Goal: Task Accomplishment & Management: Use online tool/utility

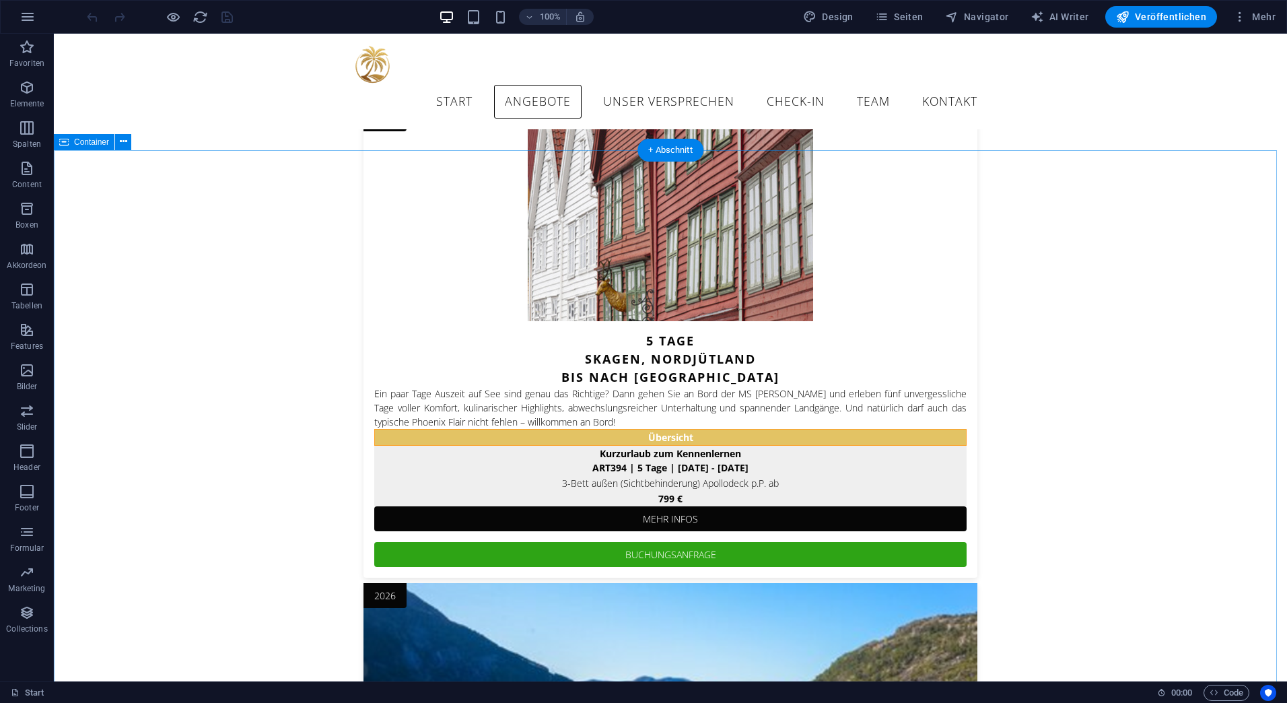
scroll to position [2112, 0]
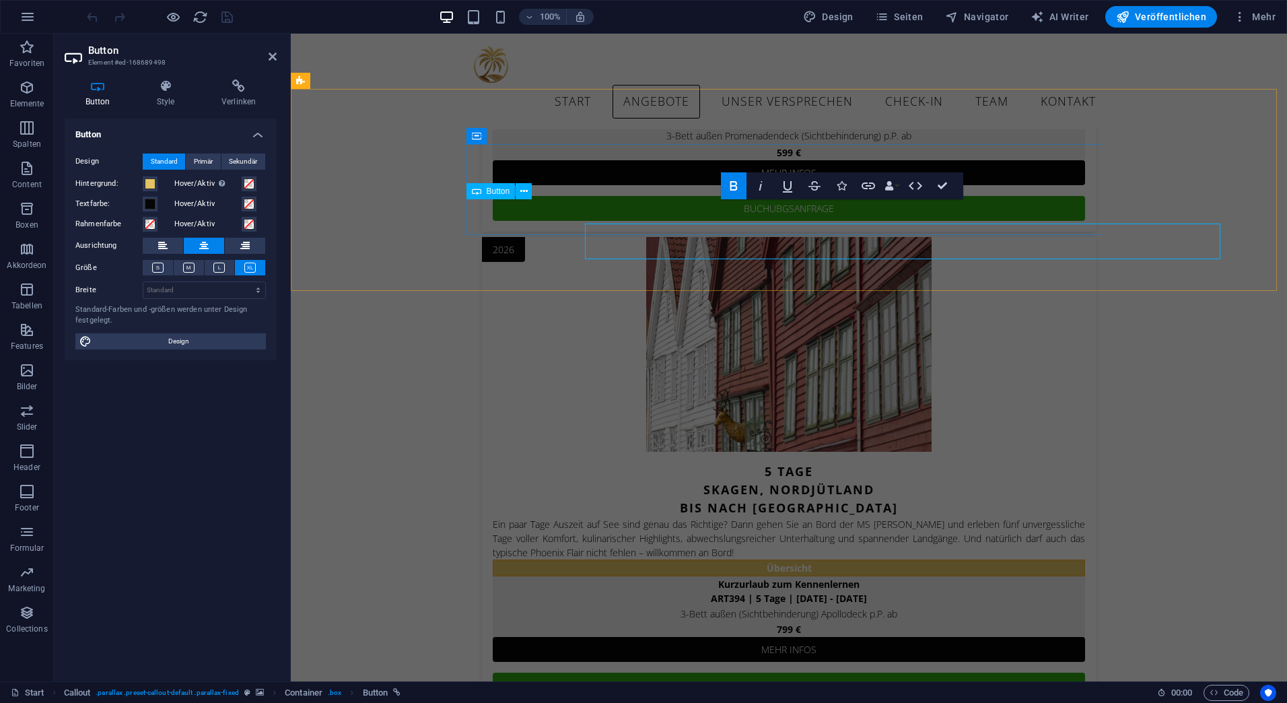
scroll to position [2088, 0]
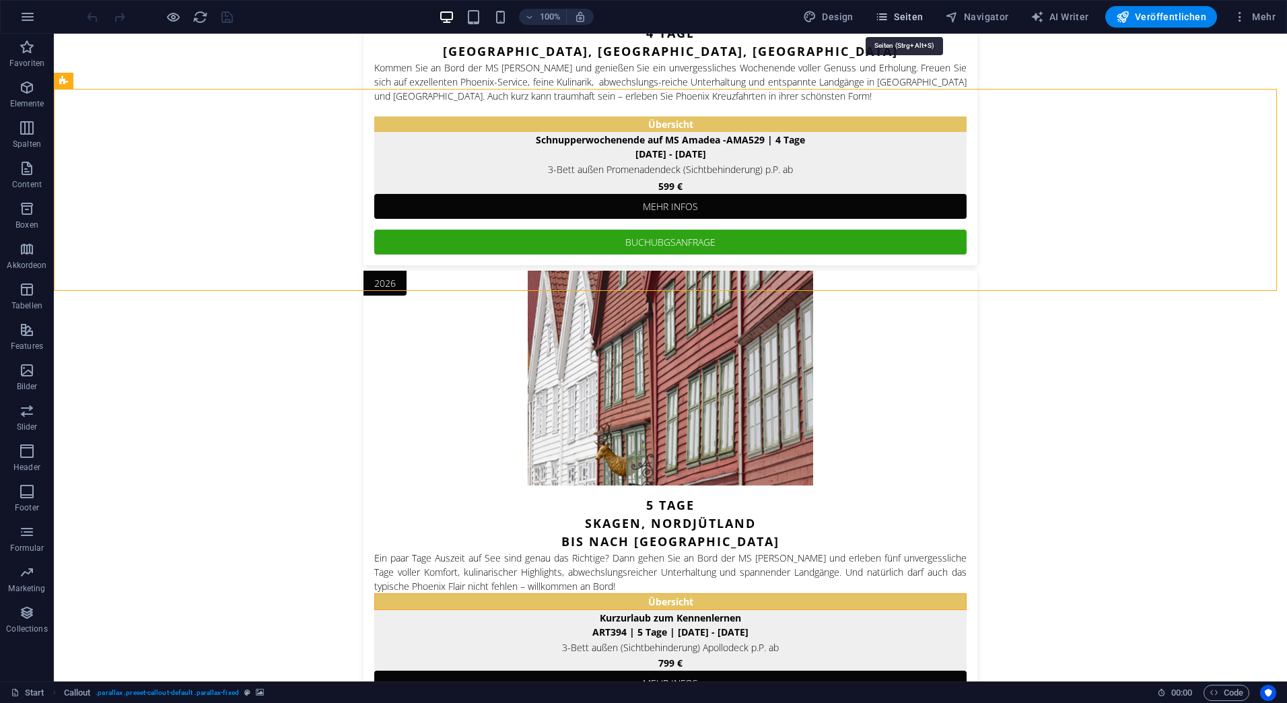
click at [917, 15] on span "Seiten" at bounding box center [899, 16] width 48 height 13
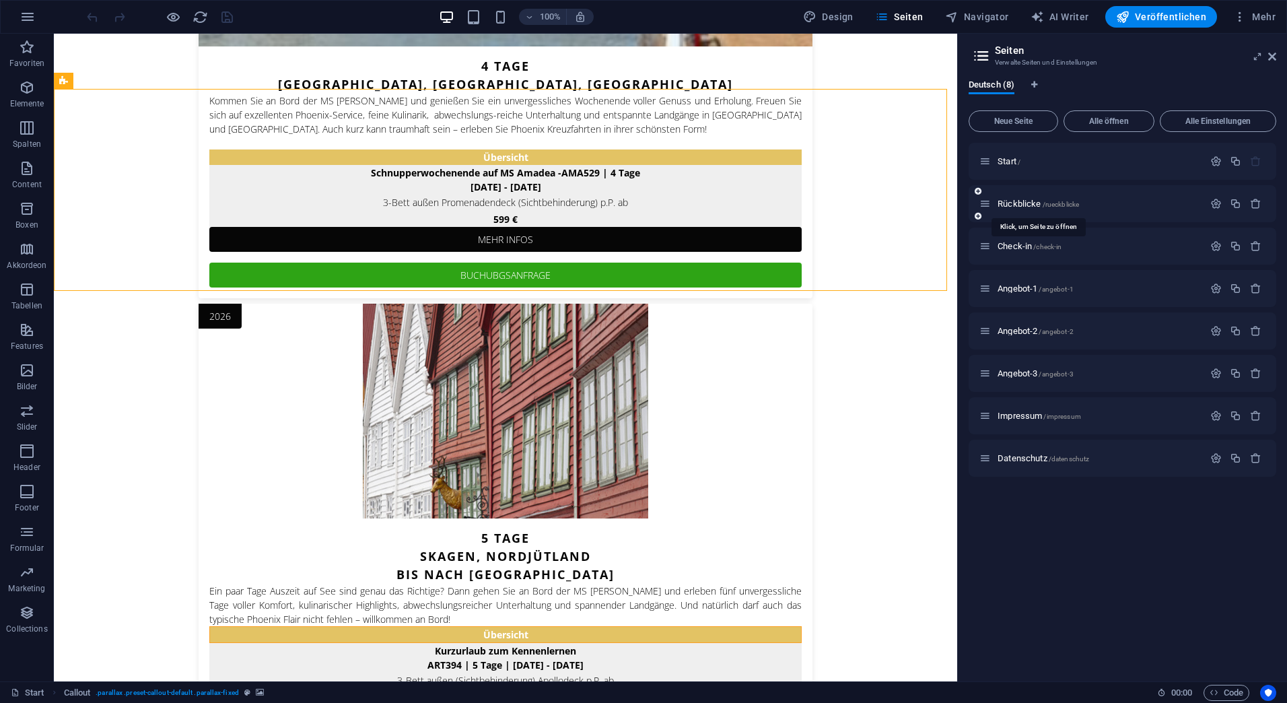
click at [1013, 201] on span "Rückblicke /rueckblicke" at bounding box center [1038, 204] width 81 height 10
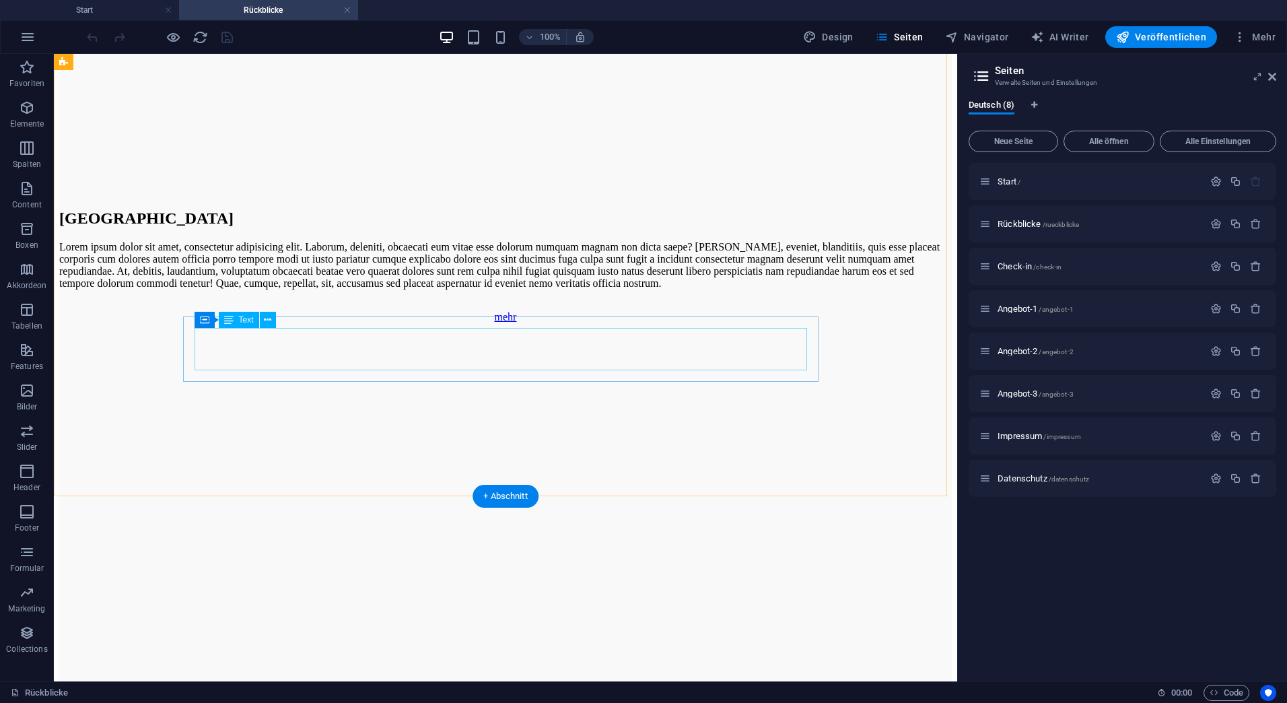
scroll to position [3314, 0]
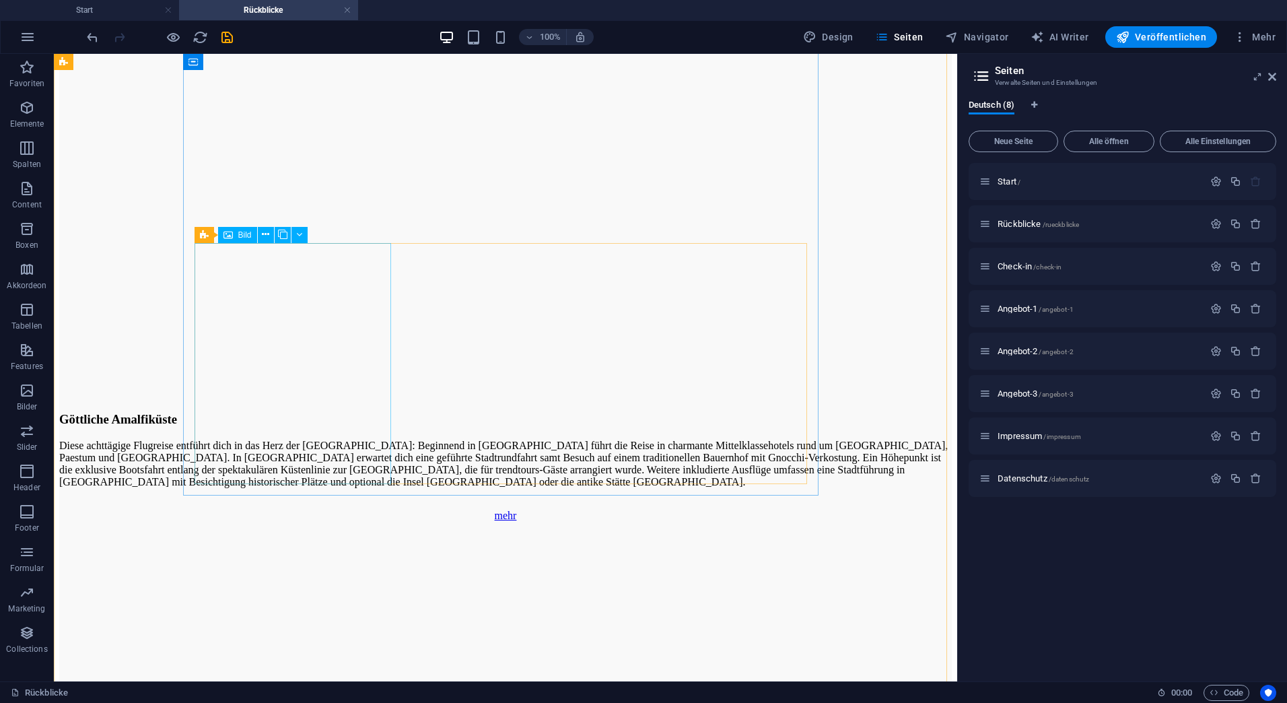
scroll to position [2170, 0]
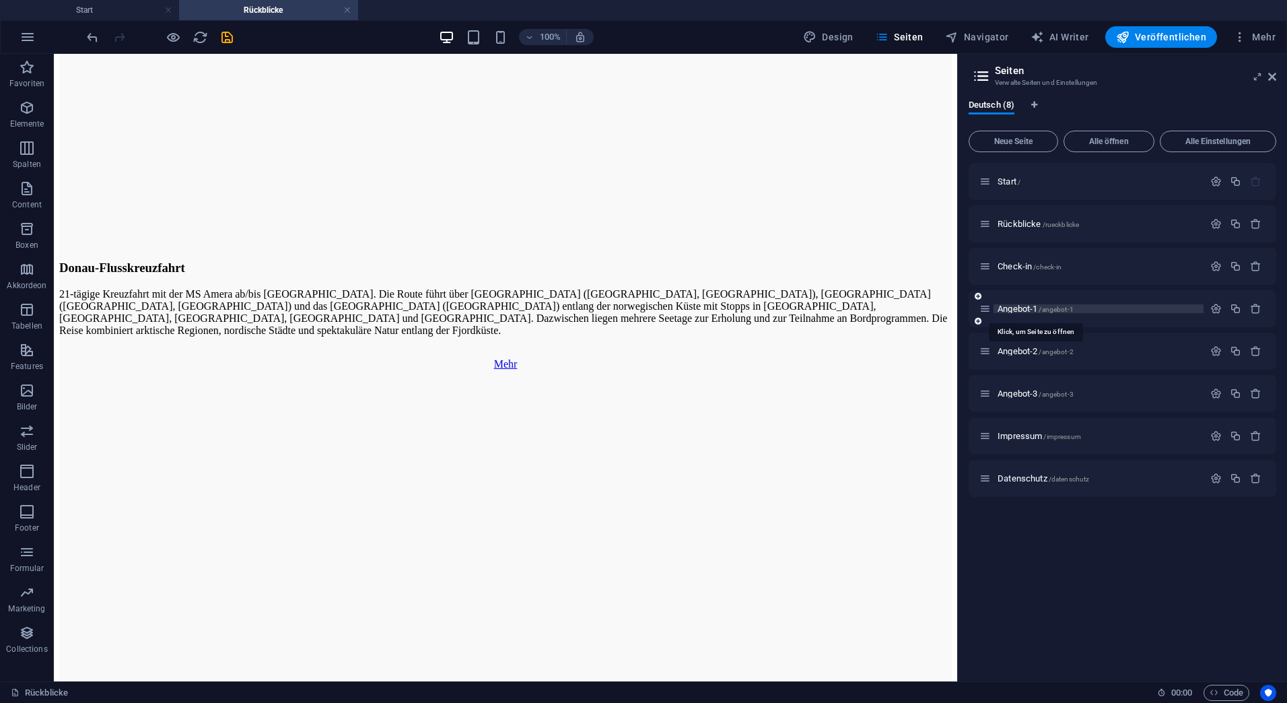
click at [1019, 309] on span "Angebot-1 /angebot-1" at bounding box center [1036, 309] width 76 height 10
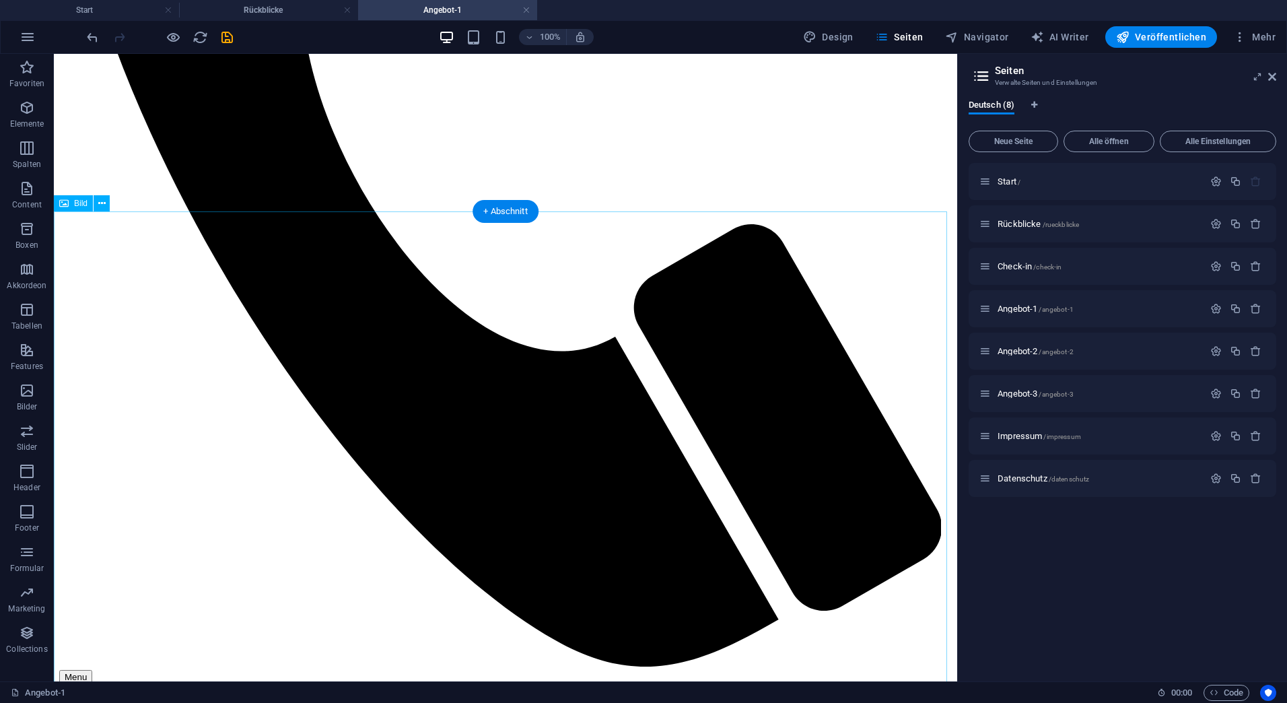
scroll to position [269, 0]
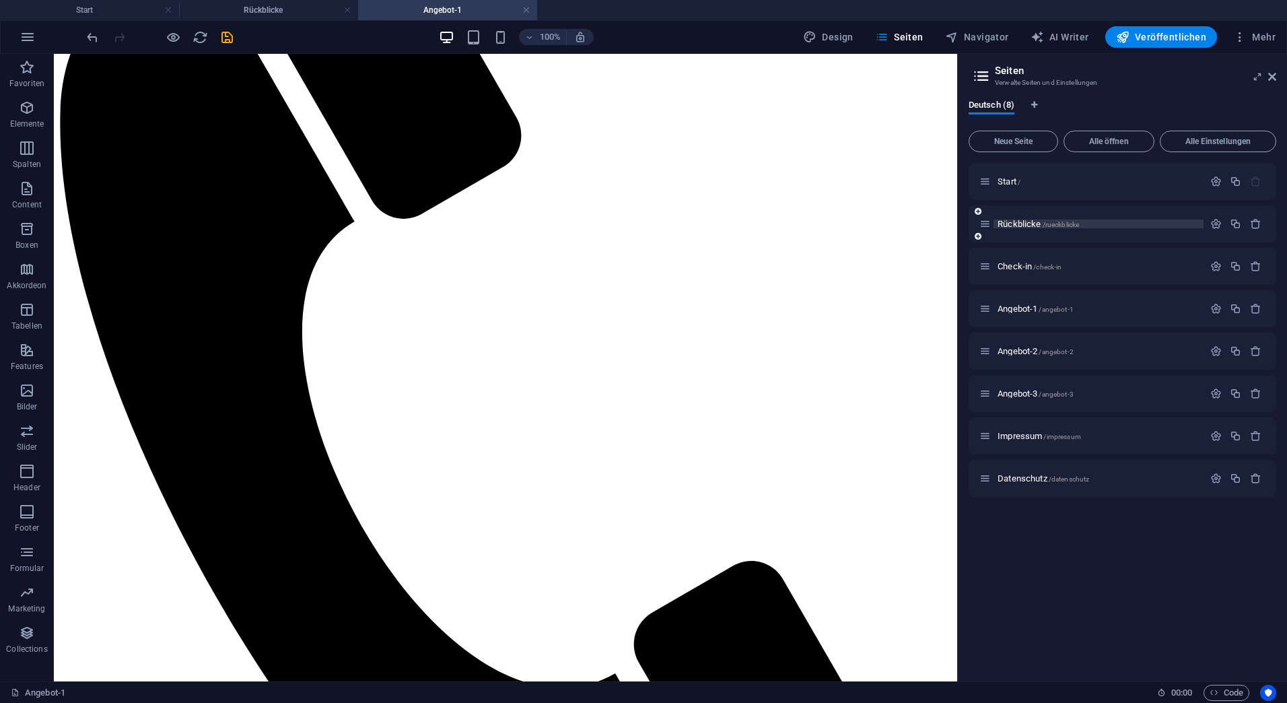
click at [1015, 225] on span "Rückblicke /rueckblicke" at bounding box center [1038, 224] width 81 height 10
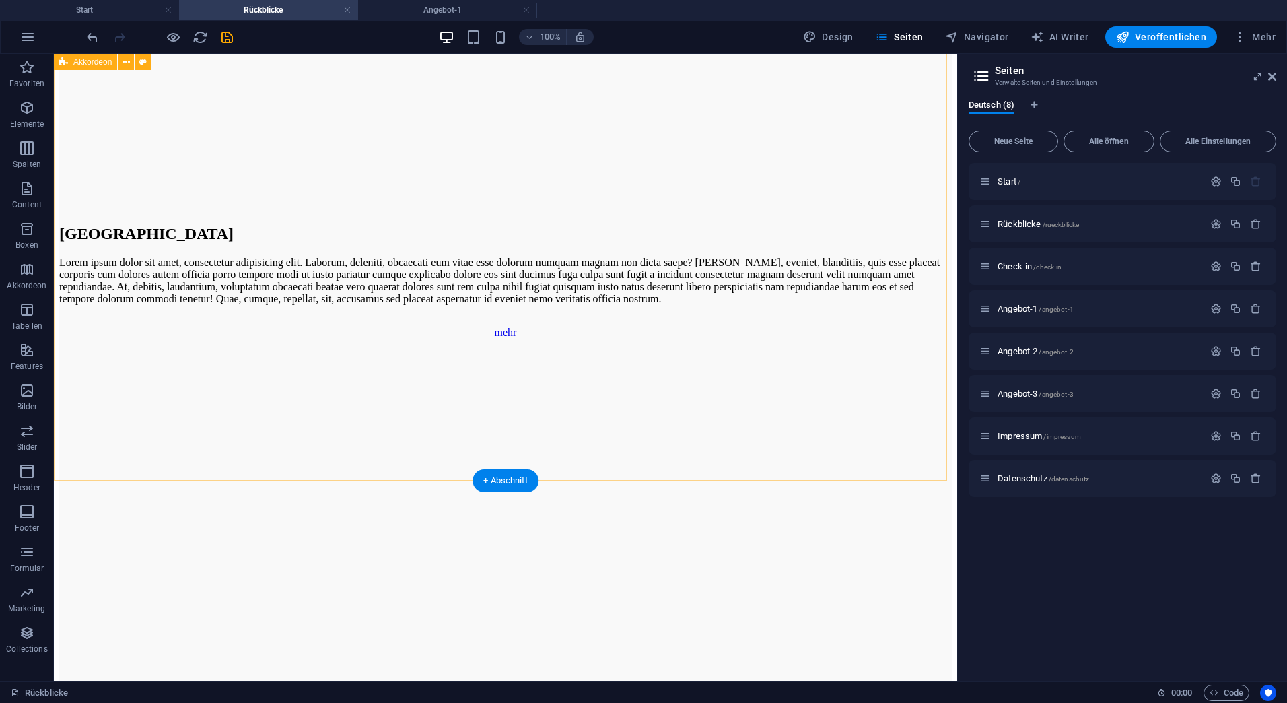
scroll to position [3314, 0]
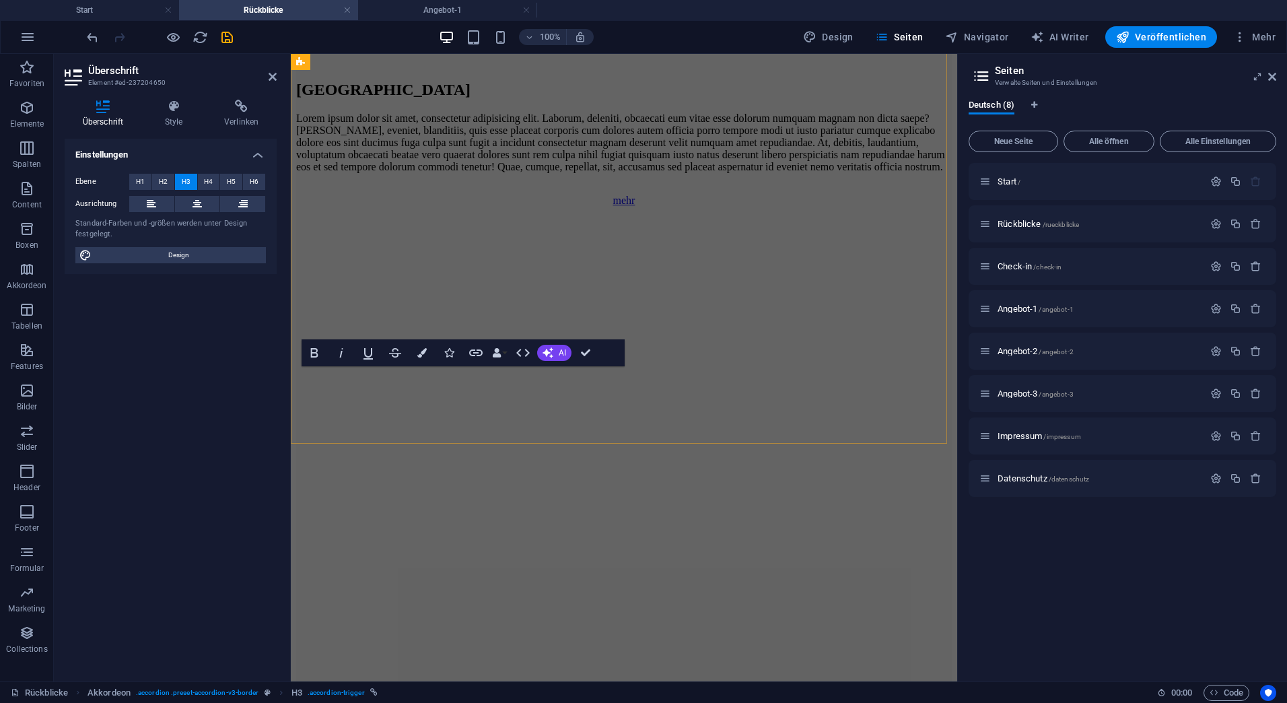
scroll to position [3680, 0]
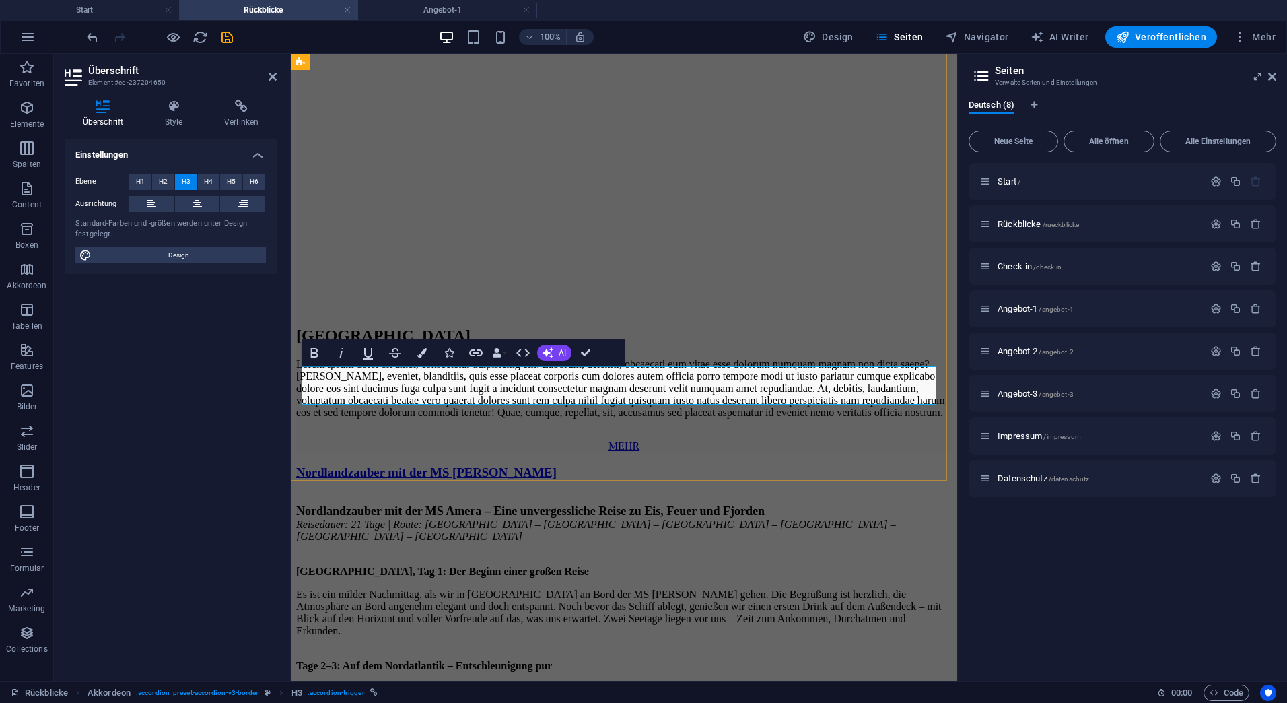
drag, startPoint x: 439, startPoint y: 387, endPoint x: 314, endPoint y: 386, distance: 124.6
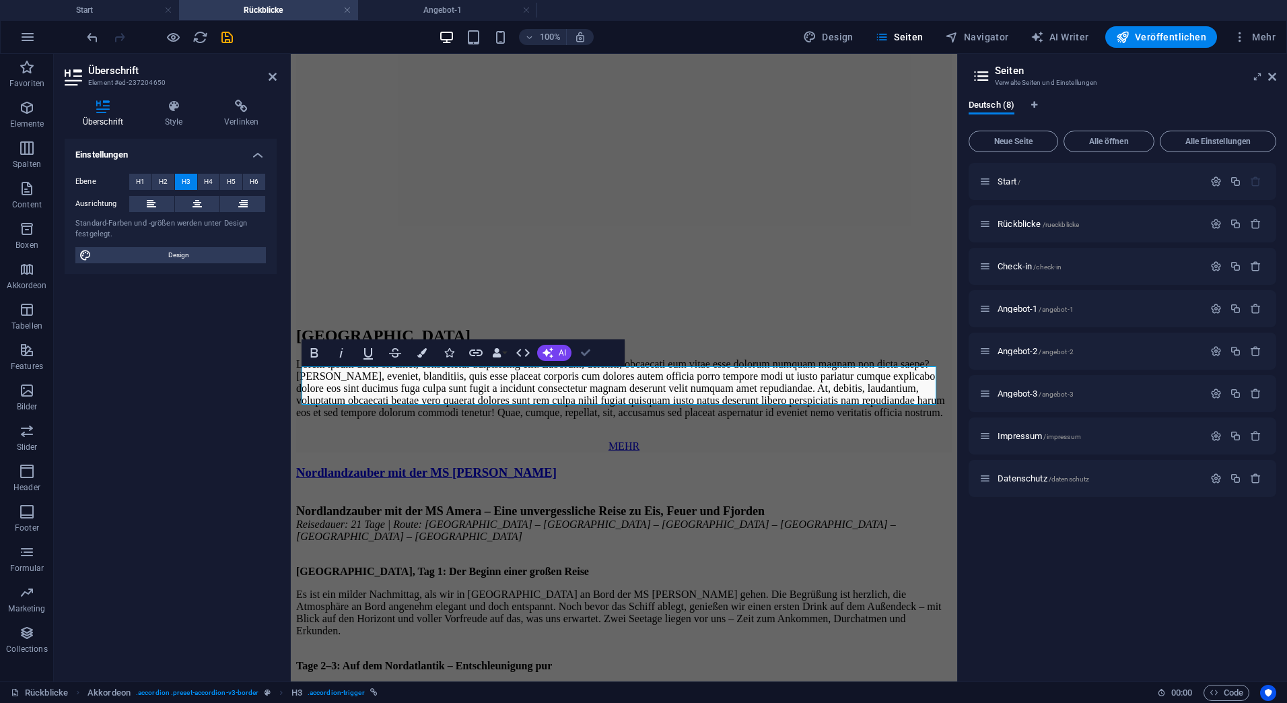
scroll to position [3314, 0]
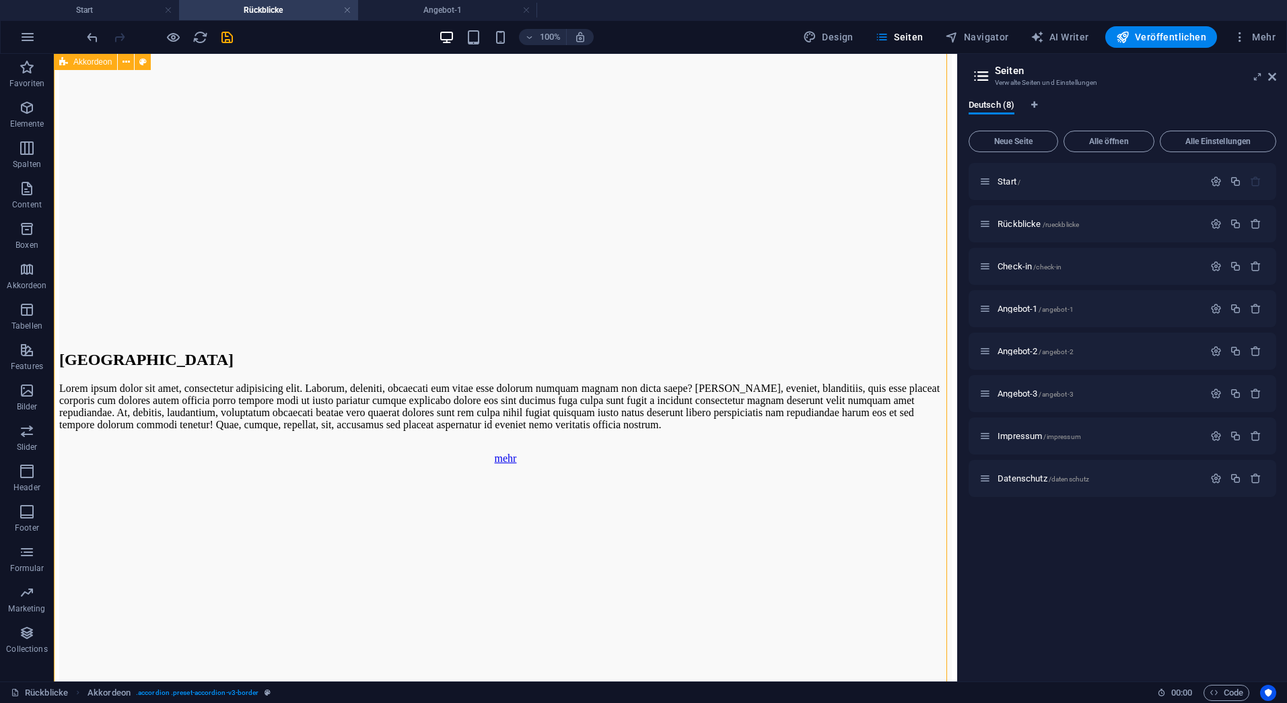
scroll to position [3247, 0]
